Goal: Task Accomplishment & Management: Use online tool/utility

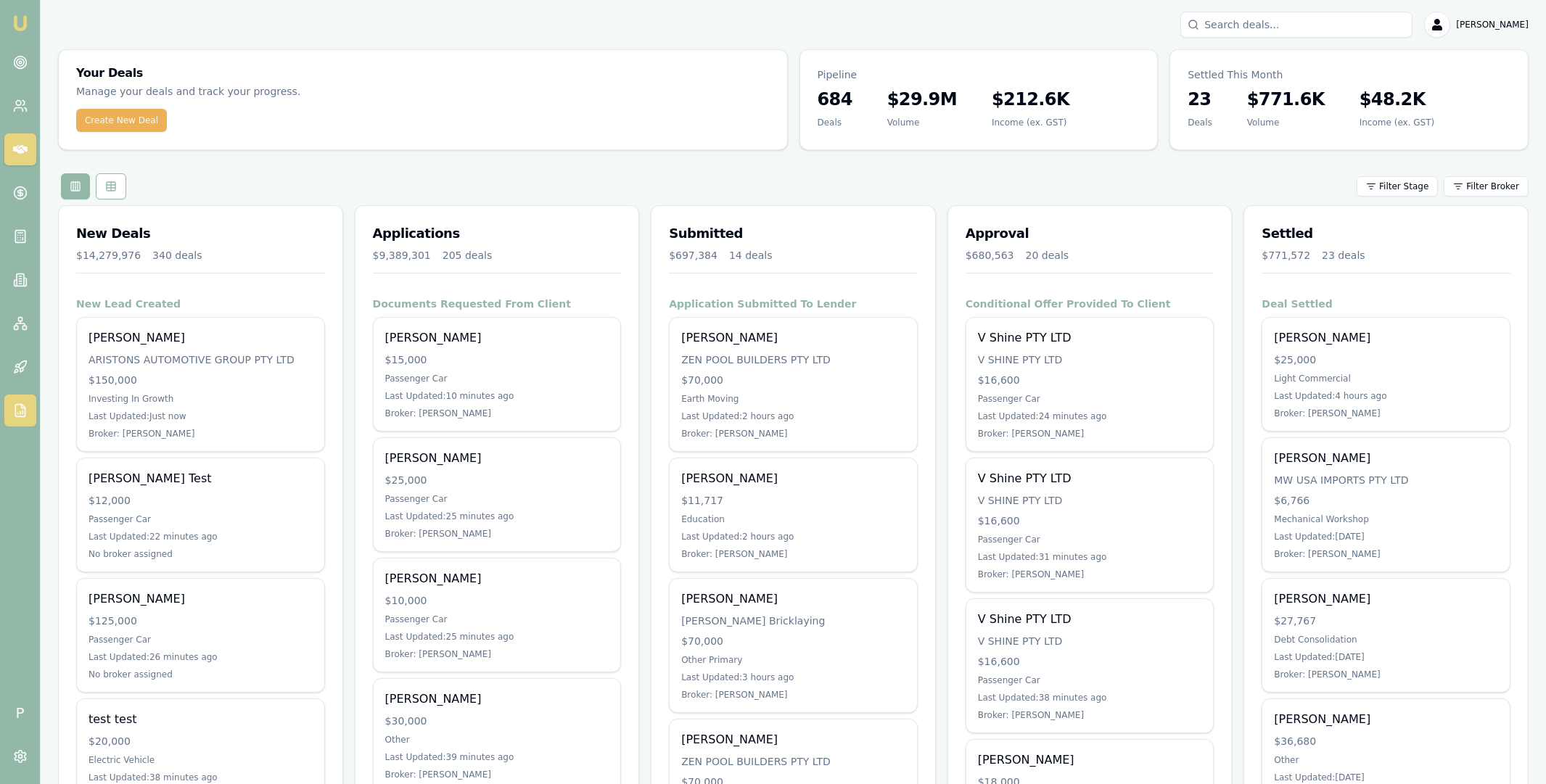
click at [26, 405] on icon at bounding box center [20, 410] width 14 height 14
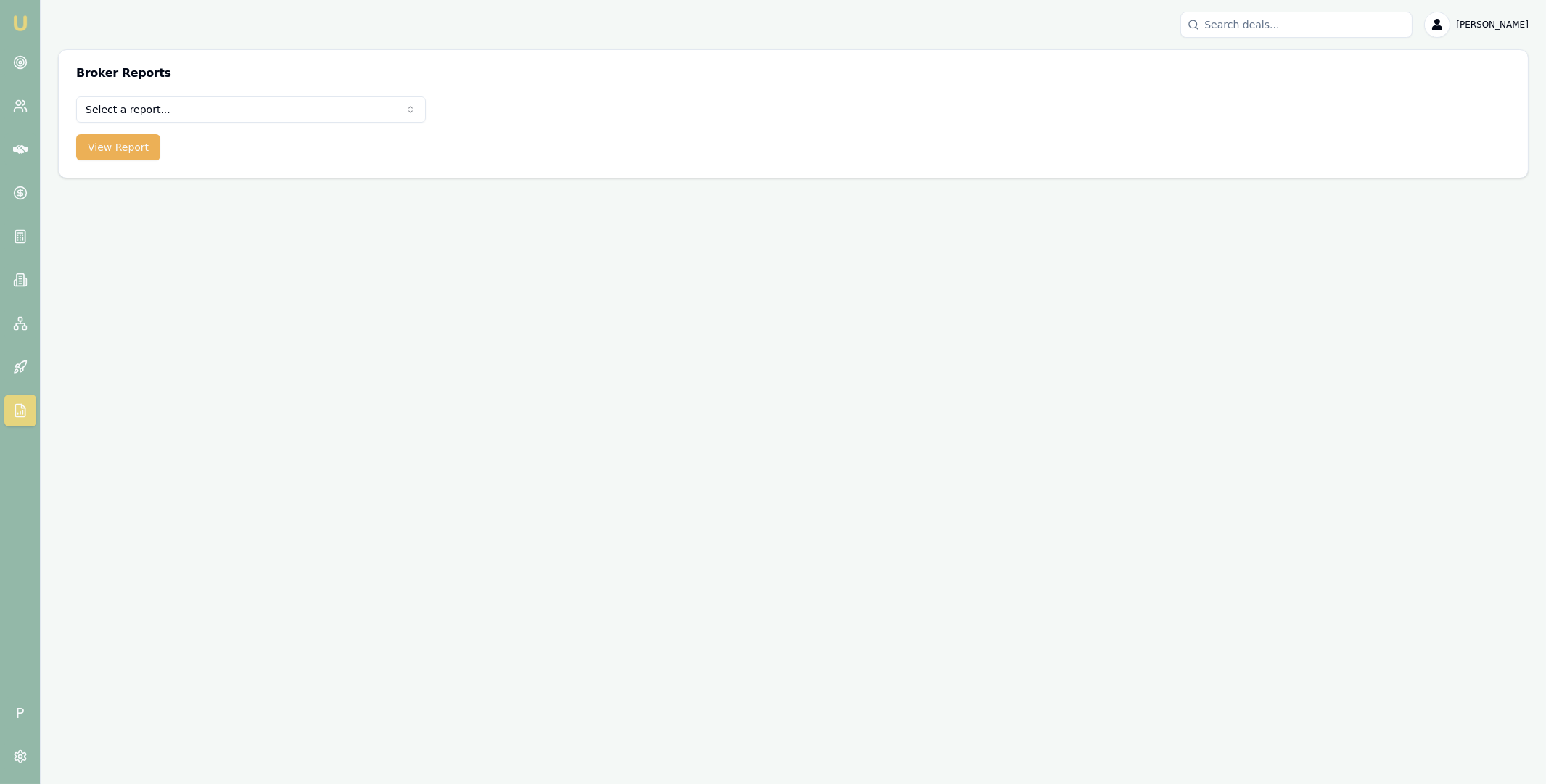
click at [216, 109] on html "Emu Broker P [PERSON_NAME] Toggle Menu Broker Reports Select a report... Equifa…" at bounding box center [773, 392] width 1546 height 784
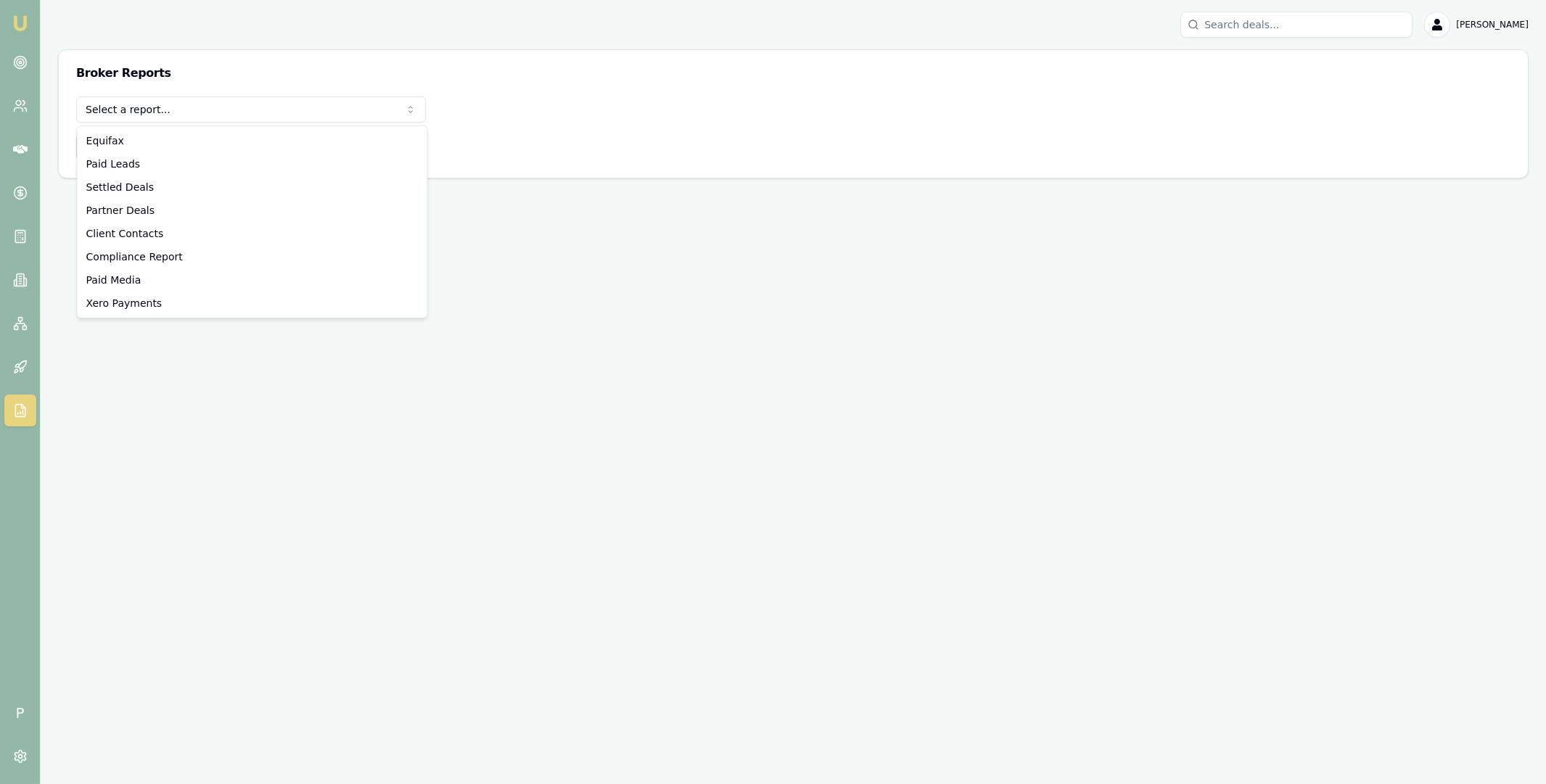
select select "partner-deals"
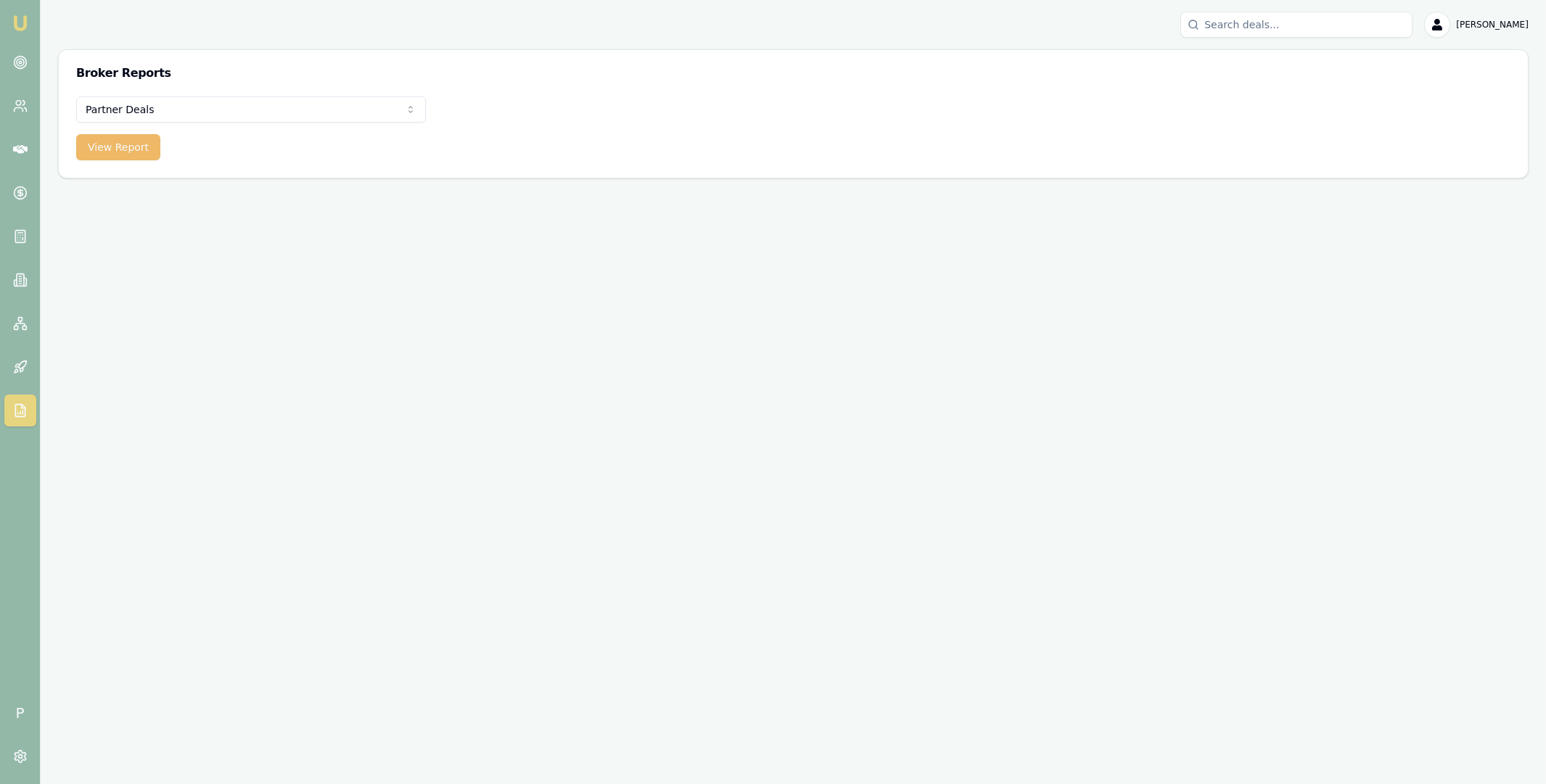
click at [128, 144] on button "View Report" at bounding box center [118, 147] width 84 height 26
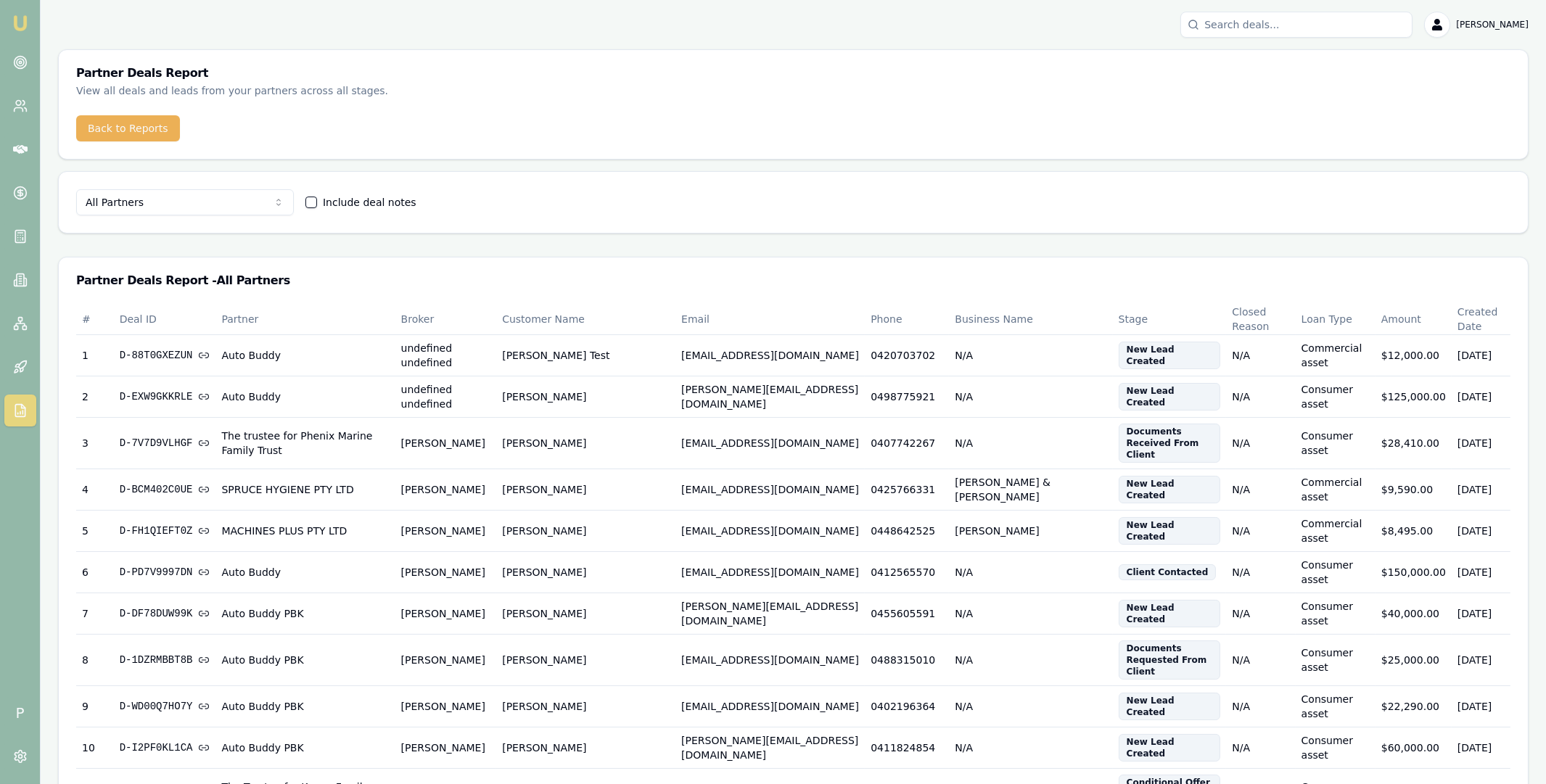
click at [152, 203] on html "[PERSON_NAME] P [PERSON_NAME] Toggle Menu Partner Deals Report View all deals a…" at bounding box center [773, 392] width 1546 height 784
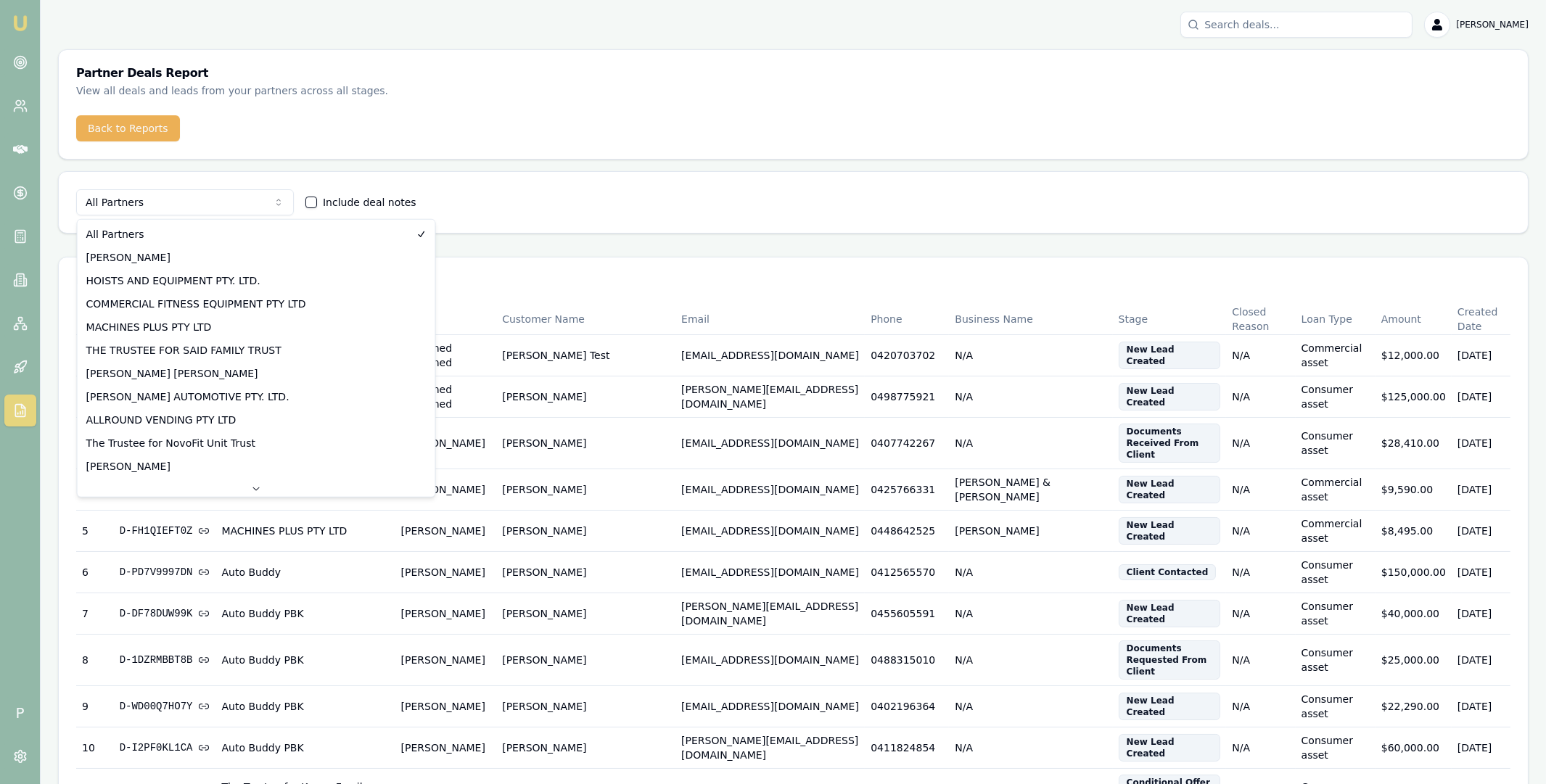
click at [140, 132] on html "[PERSON_NAME] P [PERSON_NAME] Toggle Menu Partner Deals Report View all deals a…" at bounding box center [773, 392] width 1546 height 784
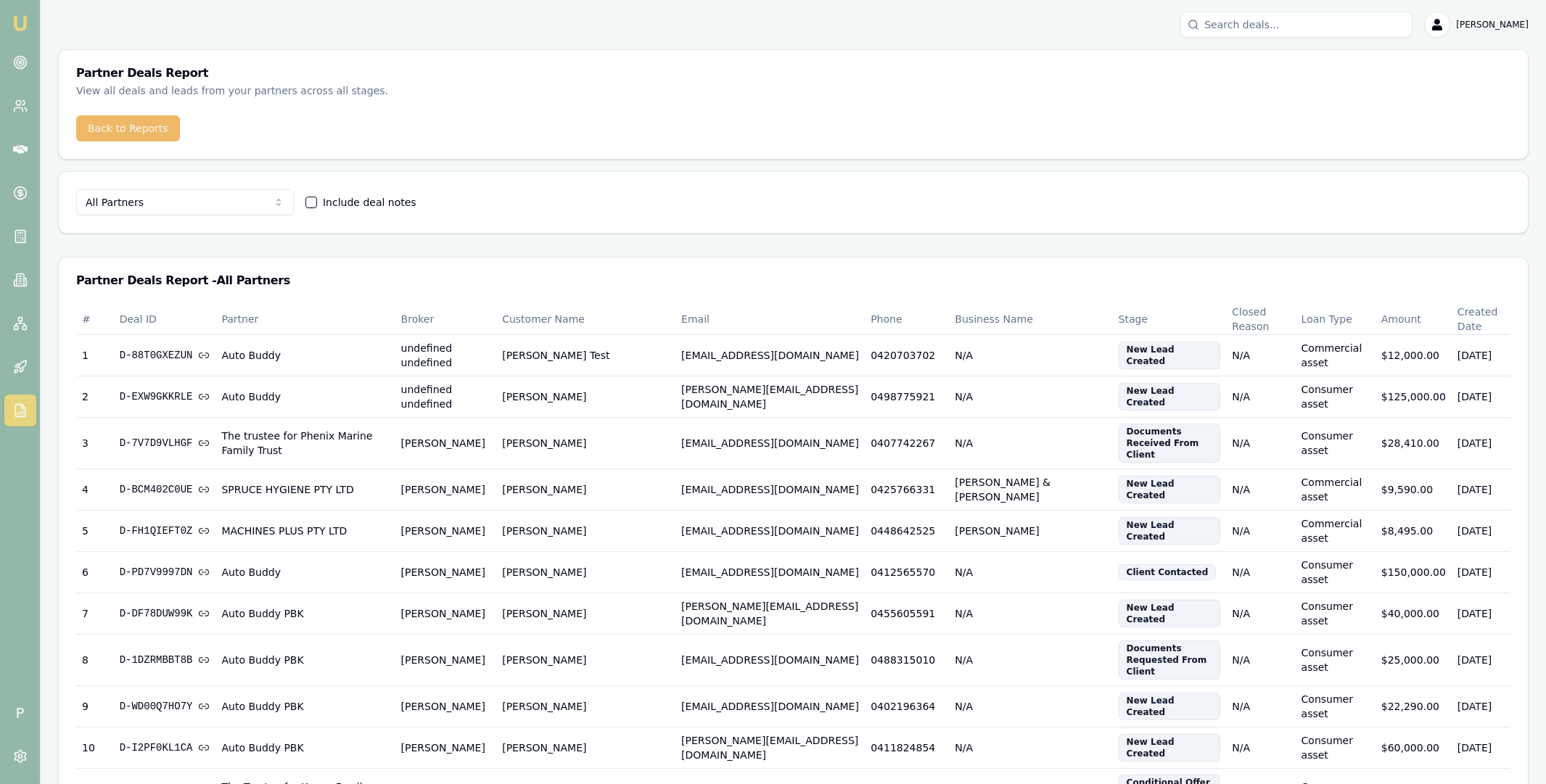
click at [133, 125] on button "Back to Reports" at bounding box center [128, 128] width 104 height 26
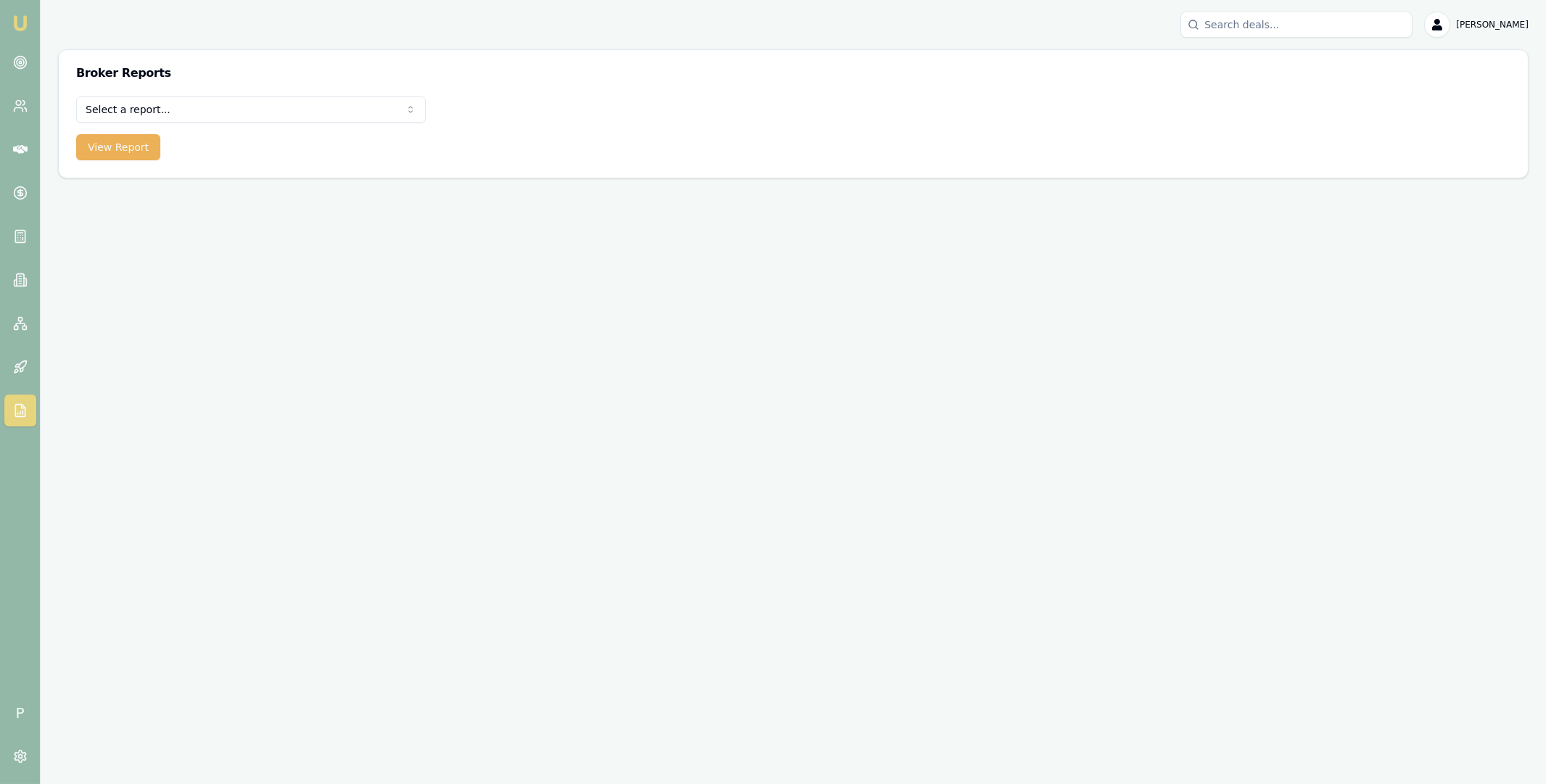
click at [172, 112] on html "Emu Broker P [PERSON_NAME] Toggle Menu Broker Reports Select a report... Equifa…" at bounding box center [773, 392] width 1546 height 784
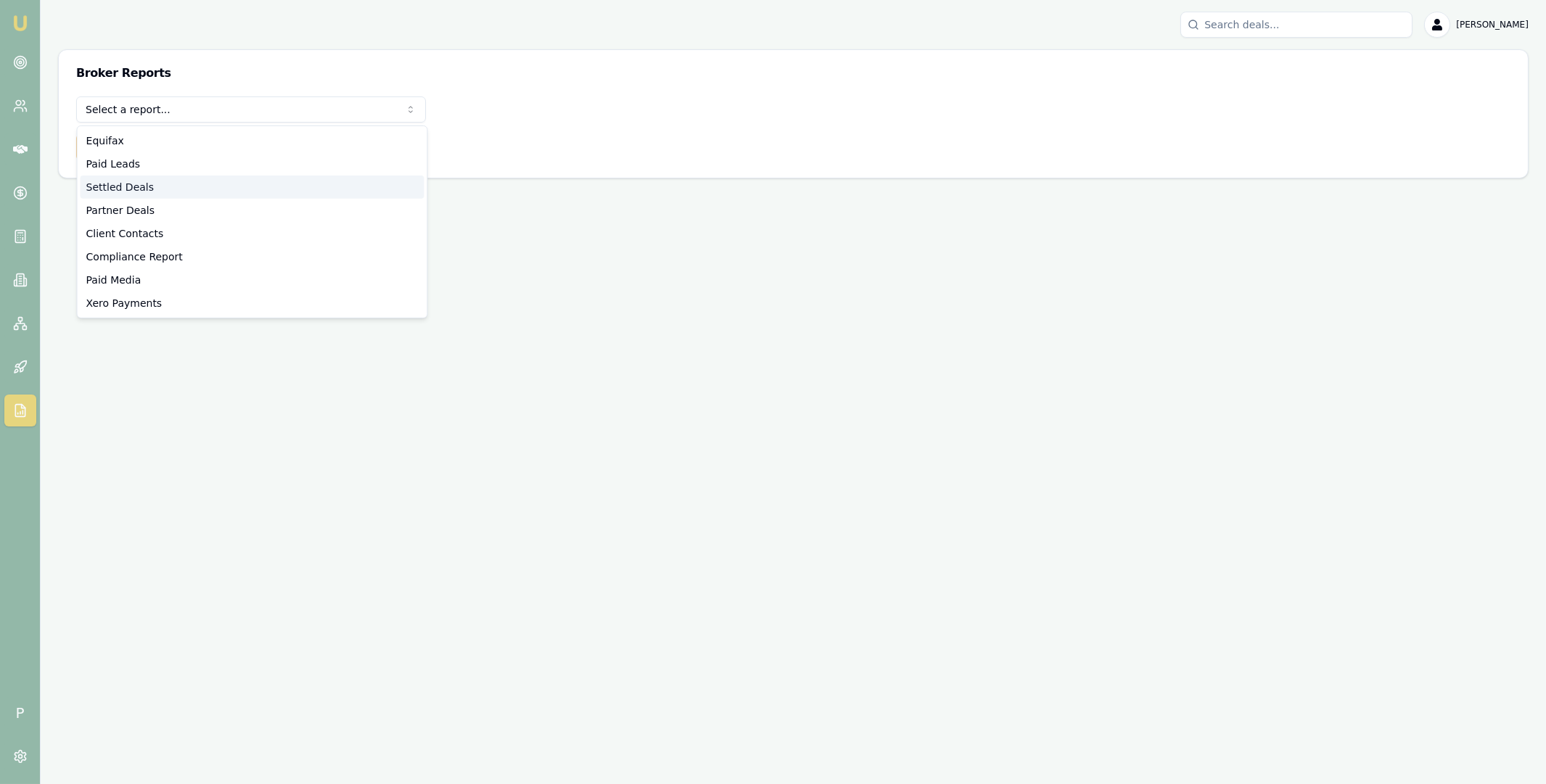
select select "settled-deals"
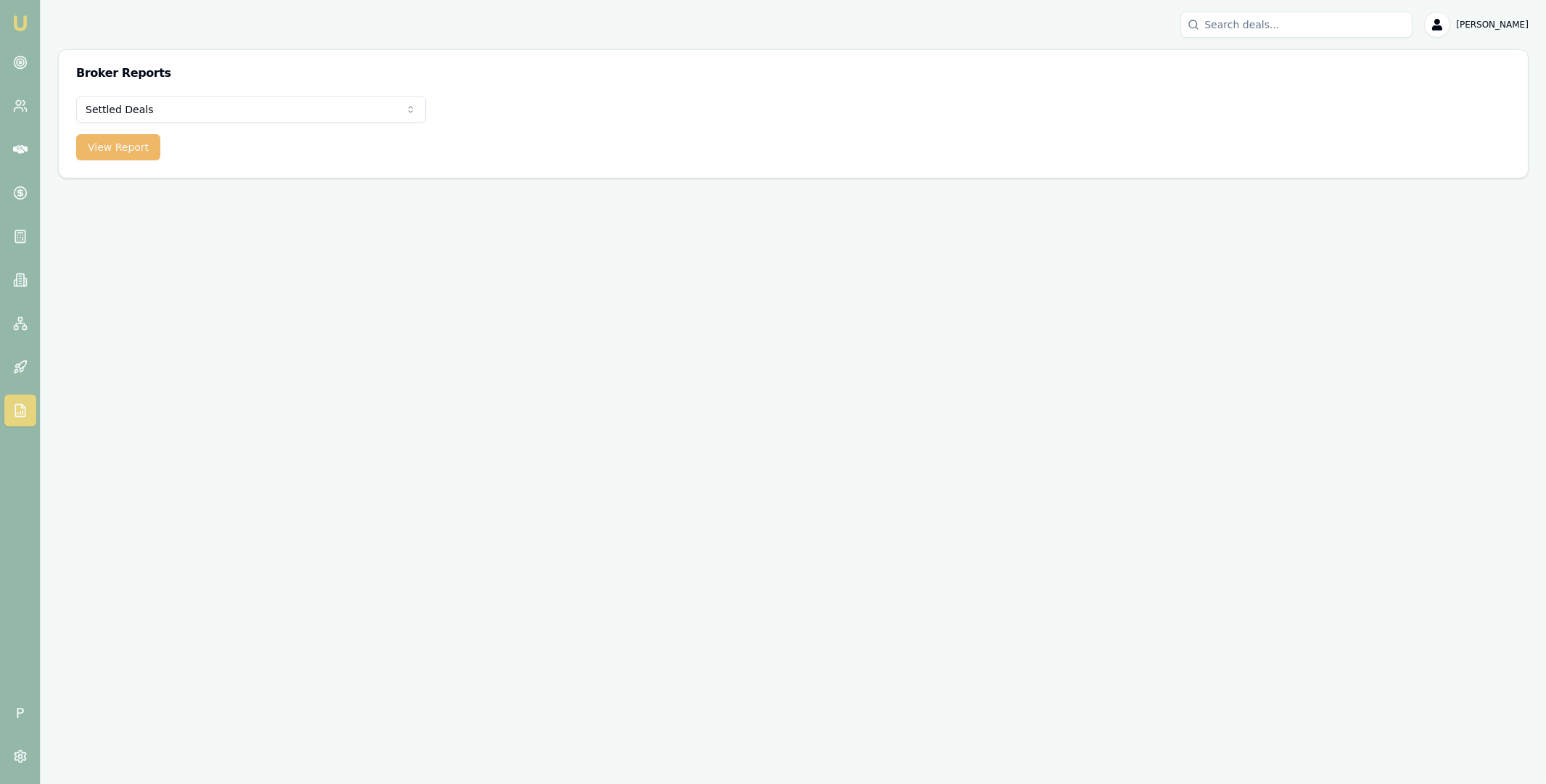
click at [127, 145] on button "View Report" at bounding box center [118, 147] width 84 height 26
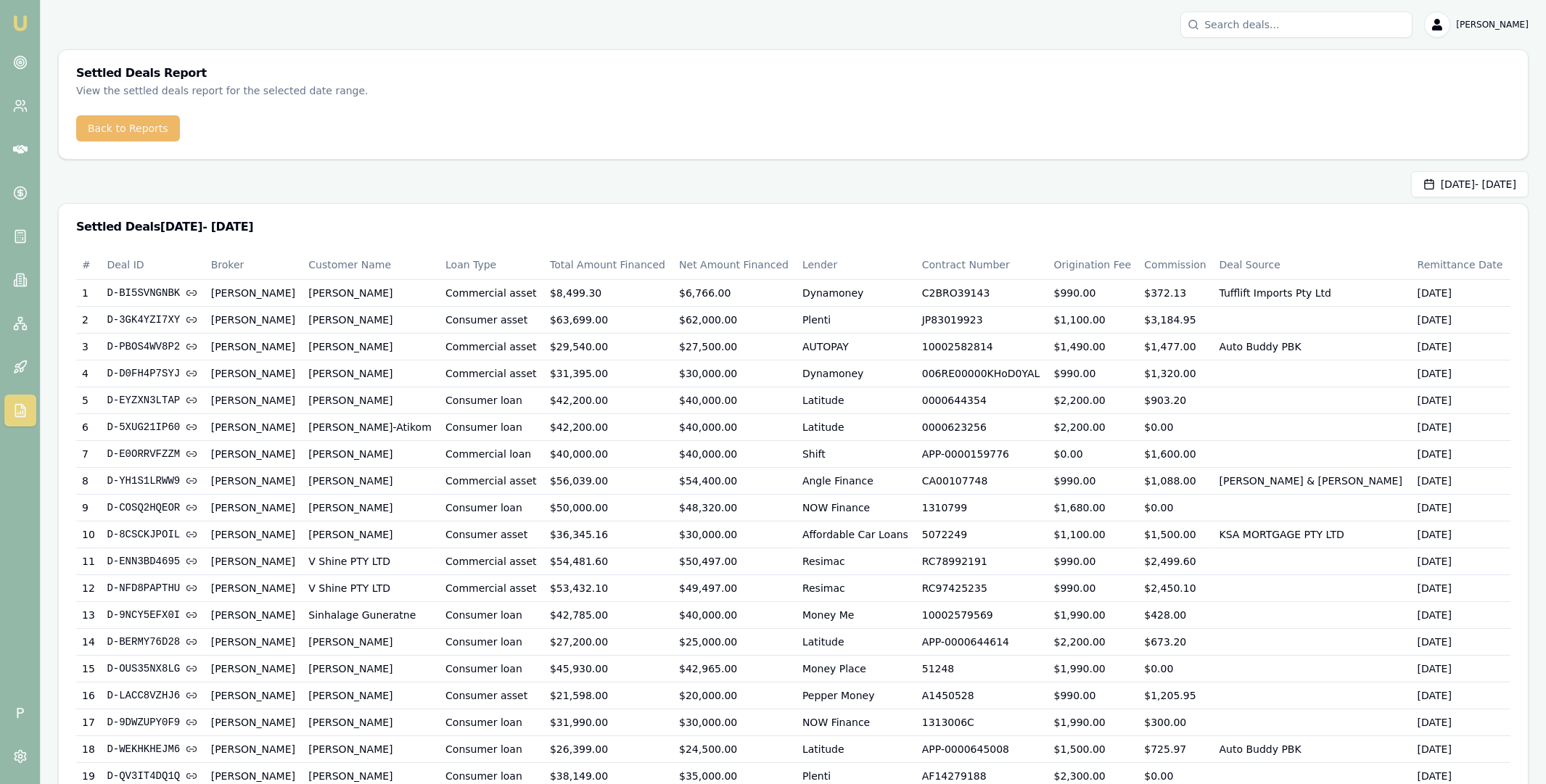
click at [126, 134] on button "Back to Reports" at bounding box center [128, 128] width 104 height 26
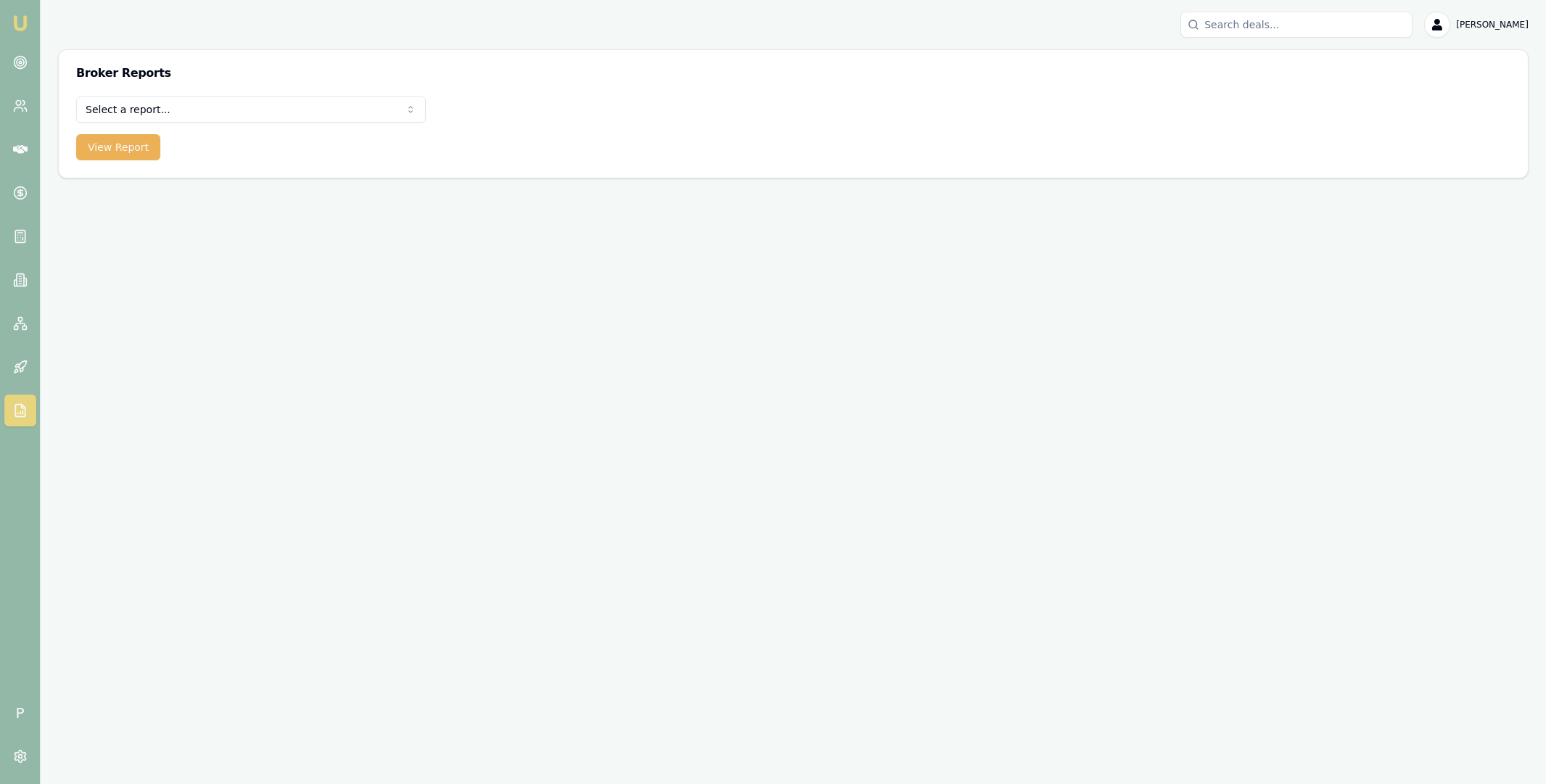
click at [164, 111] on html "Emu Broker P [PERSON_NAME] Toggle Menu Broker Reports Select a report... All De…" at bounding box center [773, 392] width 1546 height 784
click at [125, 149] on button "View Report" at bounding box center [118, 147] width 84 height 26
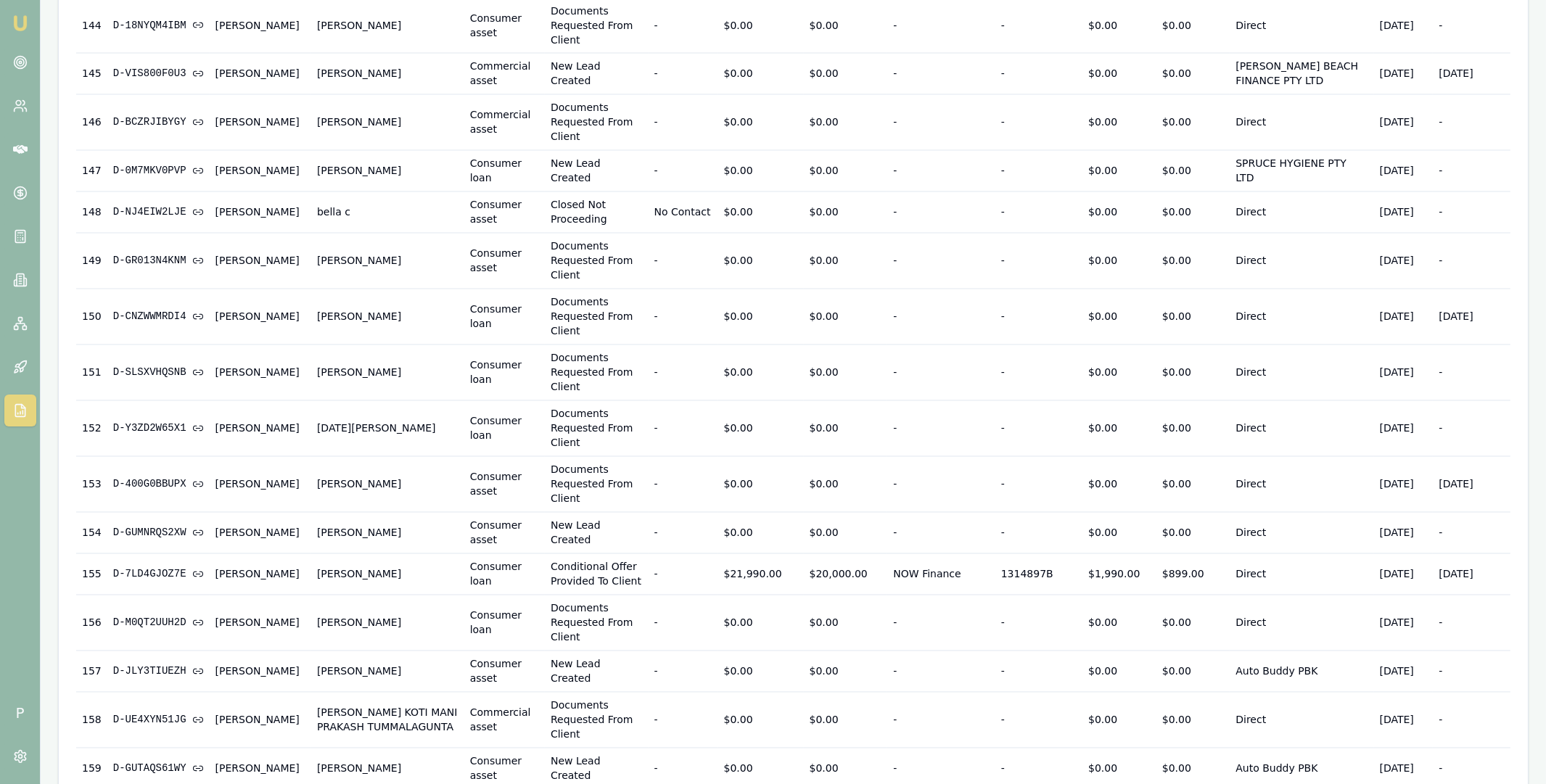
scroll to position [7356, 0]
